Goal: Check status: Check status

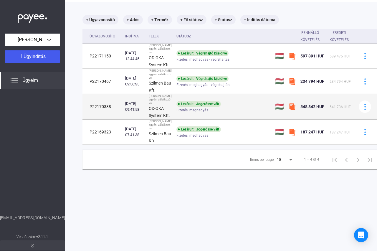
scroll to position [28, 0]
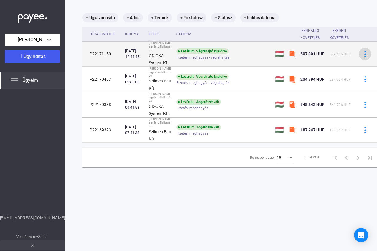
click at [361, 57] on div at bounding box center [365, 54] width 9 height 6
click at [272, 77] on div at bounding box center [188, 125] width 377 height 251
click at [203, 54] on div "Lezárult | Végrehajtó kijelölve" at bounding box center [203, 51] width 52 height 6
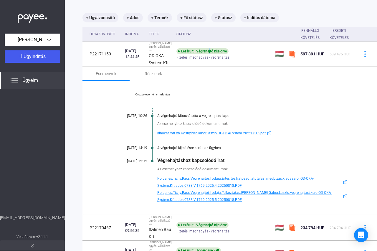
click at [204, 189] on span "Polgar.es.Tichy.Racs.Vegrehajtoi.Irodaja.Ertesites.hatosagi.atutalasi.megbizas.…" at bounding box center [249, 182] width 185 height 14
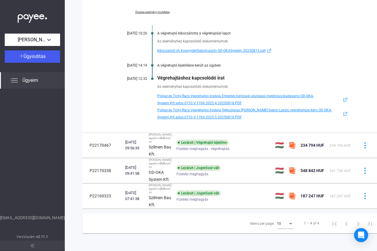
scroll to position [172, 0]
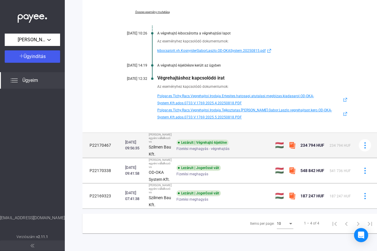
click at [138, 139] on div "[DATE] 09:56:35" at bounding box center [134, 145] width 19 height 12
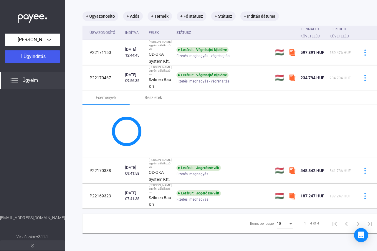
scroll to position [62, 0]
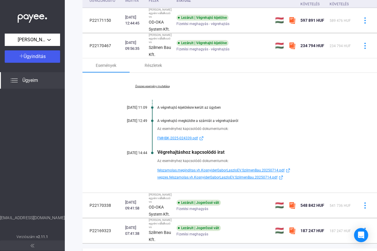
click at [185, 174] on span "felszamolas.meginditas.vh.KosnyiderGaborLaszloEV.SzilmenBau.20250714.pdf" at bounding box center [220, 170] width 127 height 7
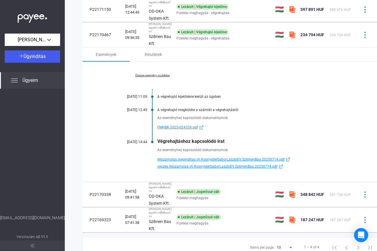
scroll to position [0, 0]
